Goal: Task Accomplishment & Management: Manage account settings

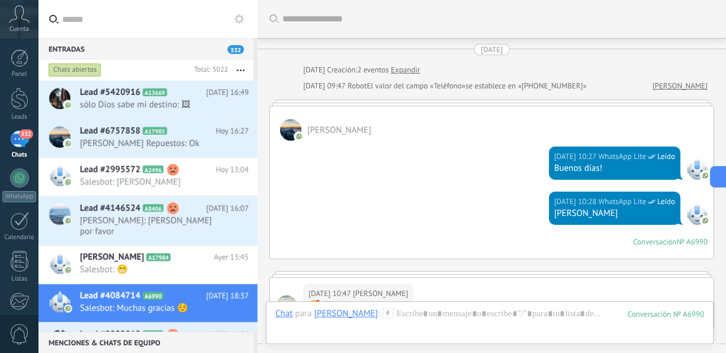
scroll to position [800, 0]
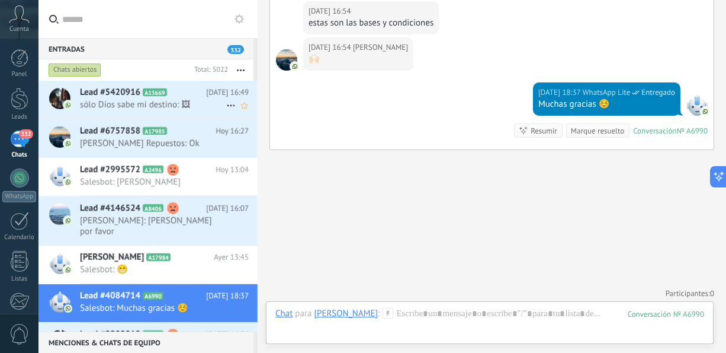
click at [143, 108] on span "sólo Díos sabe mi destino: 🖼" at bounding box center [153, 104] width 146 height 11
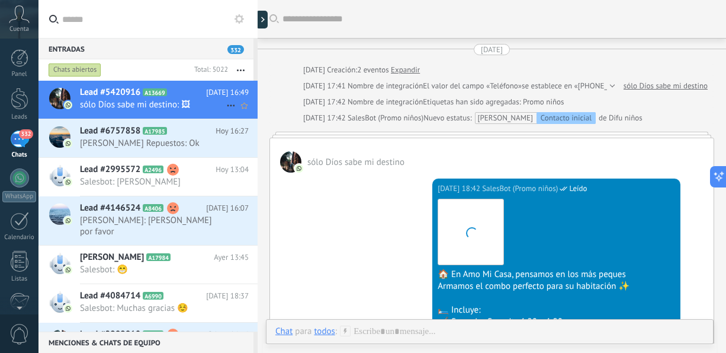
scroll to position [1088, 0]
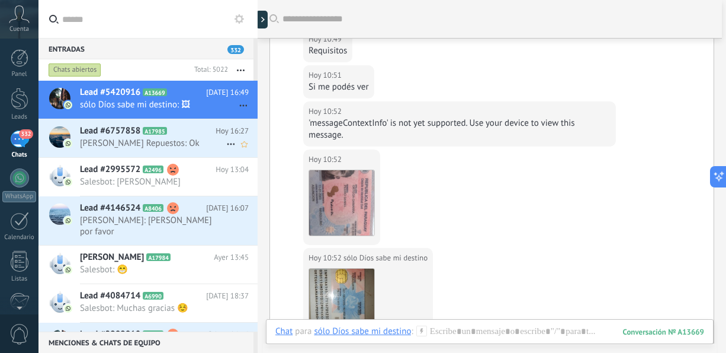
click at [104, 142] on span "[PERSON_NAME] Repuestos: Ok" at bounding box center [153, 142] width 146 height 11
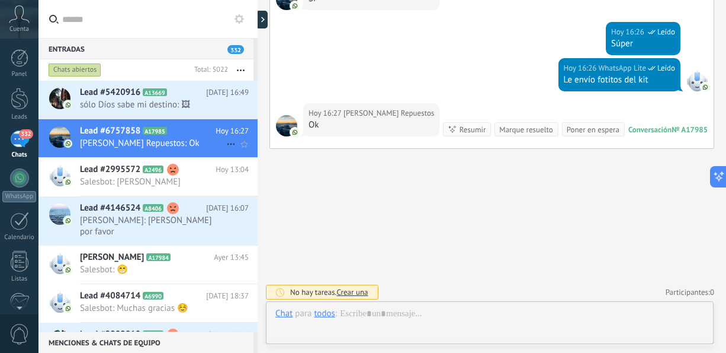
scroll to position [719, 0]
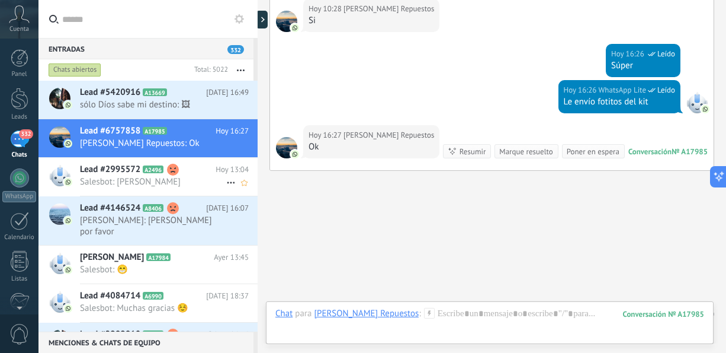
click at [117, 184] on span "Salesbot: [PERSON_NAME]" at bounding box center [153, 181] width 146 height 11
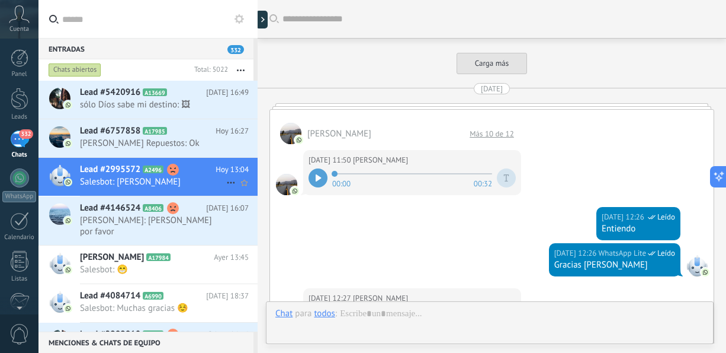
scroll to position [1537, 0]
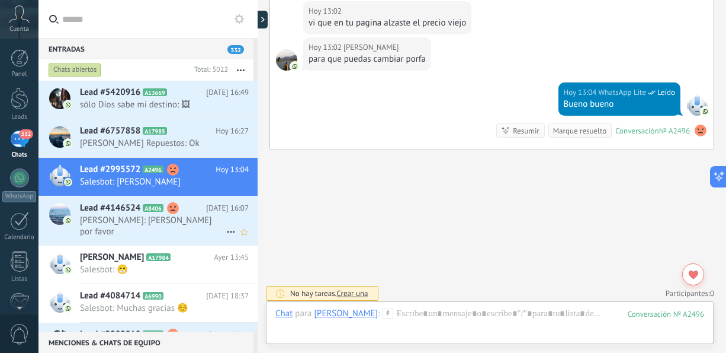
click at [105, 219] on span "[PERSON_NAME]: [PERSON_NAME] por favor" at bounding box center [153, 225] width 146 height 23
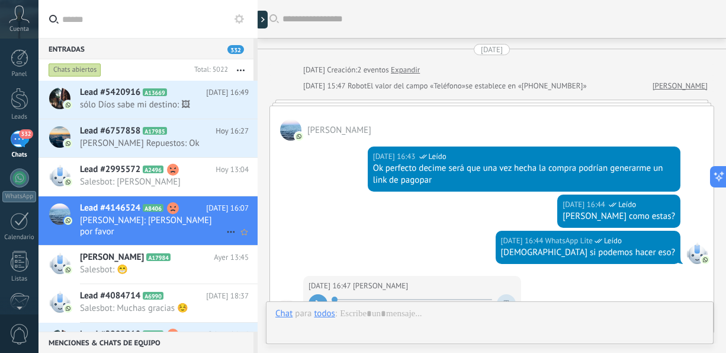
scroll to position [1645, 0]
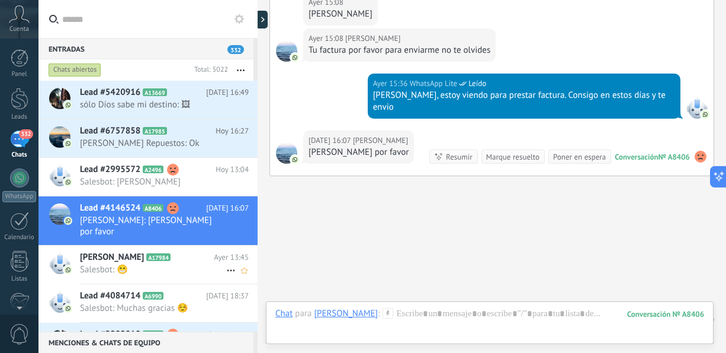
click at [107, 264] on span "Salesbot: 😁" at bounding box center [153, 269] width 146 height 11
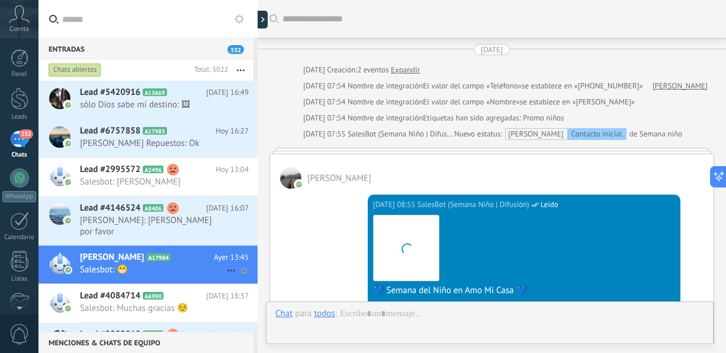
scroll to position [1284, 0]
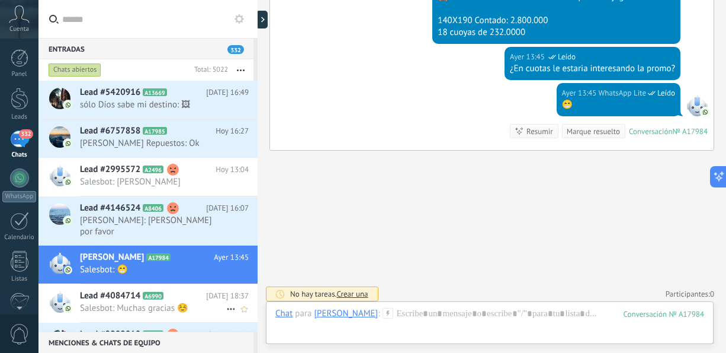
click at [97, 302] on span "Salesbot: Muchas gracias ☺️" at bounding box center [153, 307] width 146 height 11
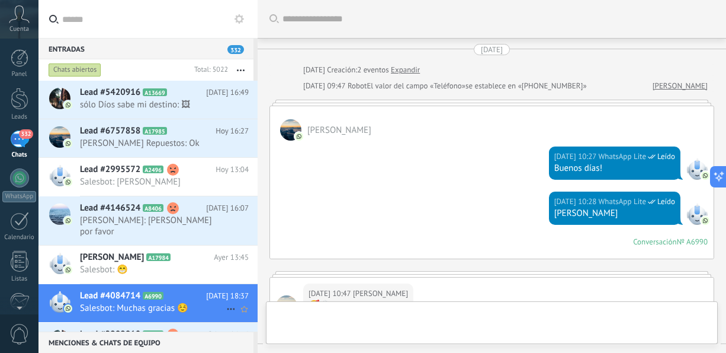
scroll to position [800, 0]
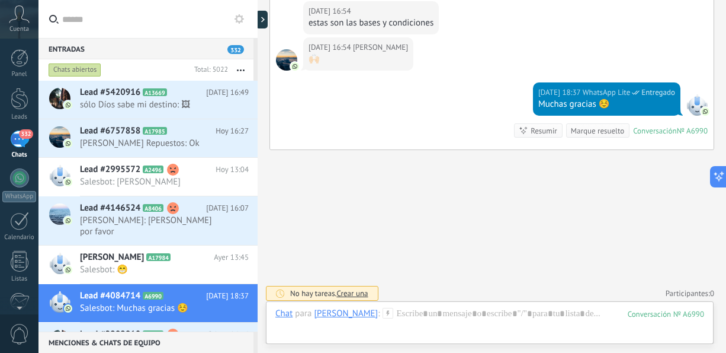
click at [98, 328] on span "Lead #2989810" at bounding box center [110, 334] width 60 height 12
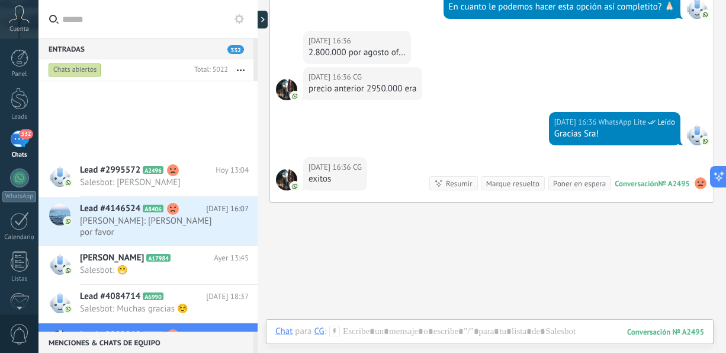
scroll to position [220, 0]
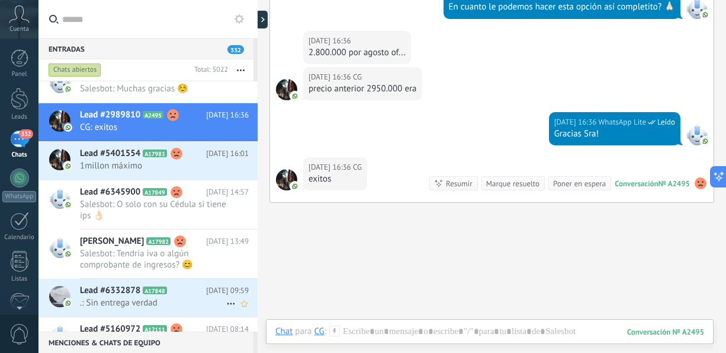
click at [93, 298] on div "Lead #6332878 A17848 [DATE] 09:59 .: Sin entrega verdad" at bounding box center [169, 296] width 178 height 37
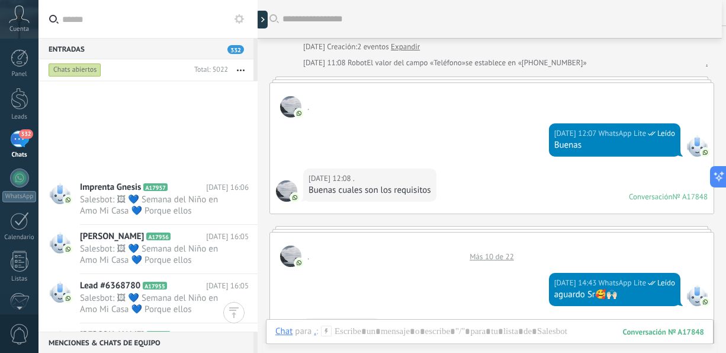
scroll to position [1754, 0]
